Goal: Information Seeking & Learning: Stay updated

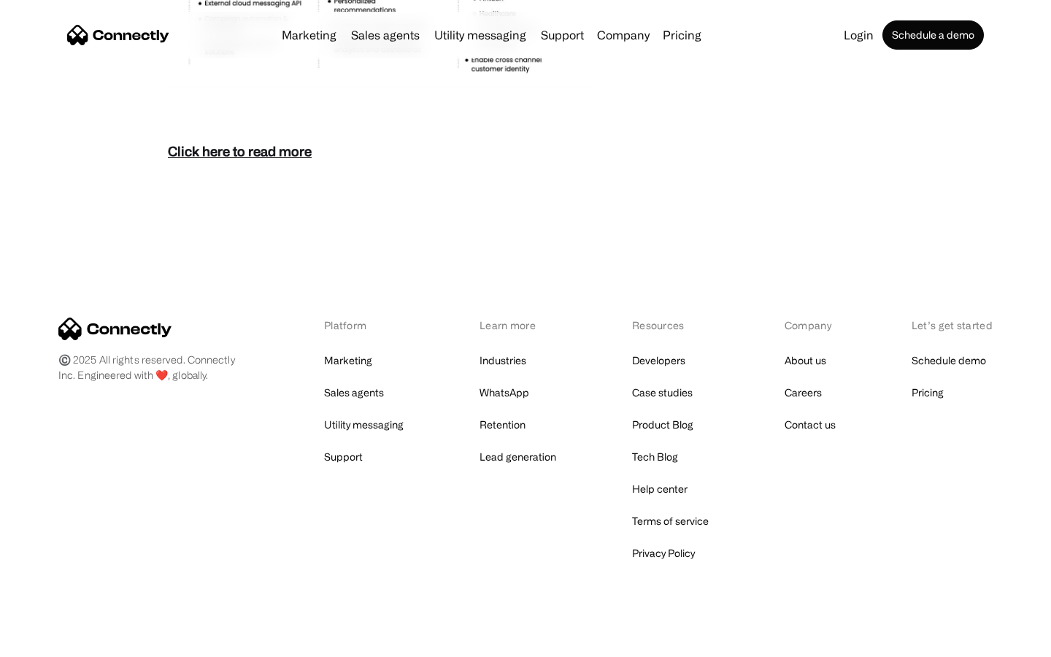
scroll to position [6330, 0]
